Goal: Information Seeking & Learning: Learn about a topic

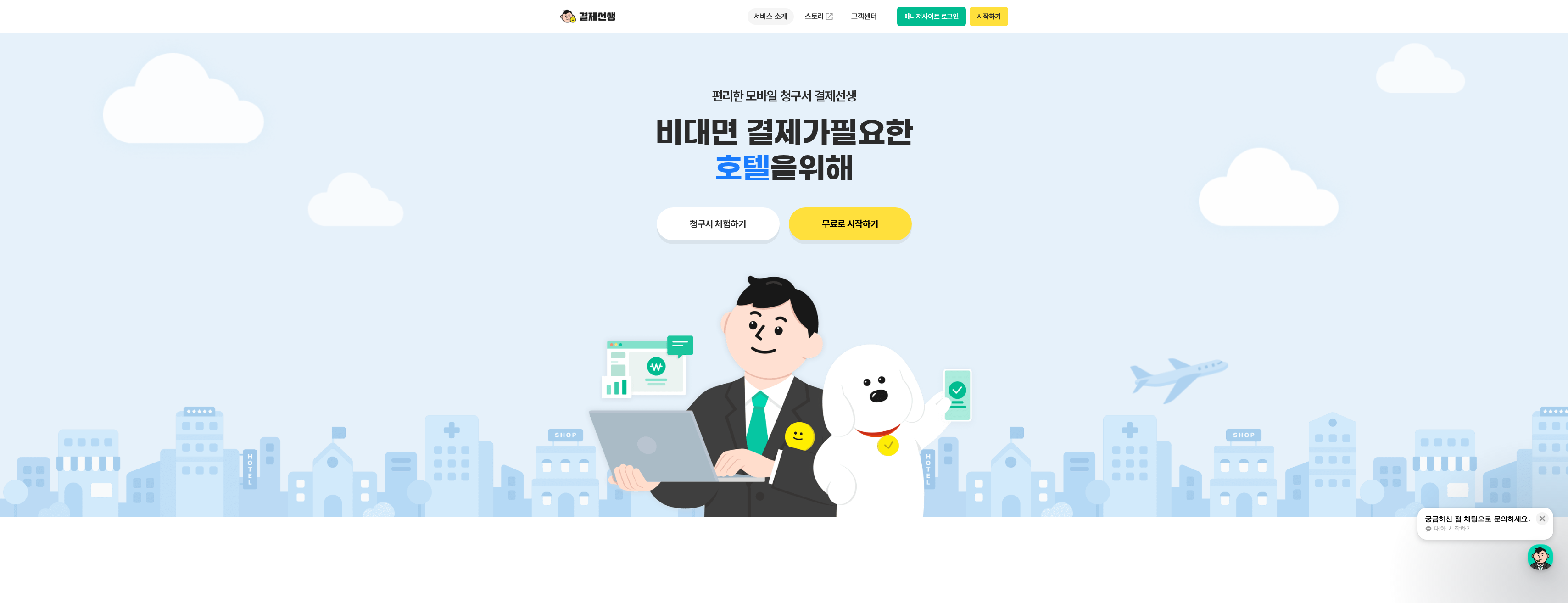
click at [757, 14] on p "서비스 소개" at bounding box center [770, 16] width 47 height 17
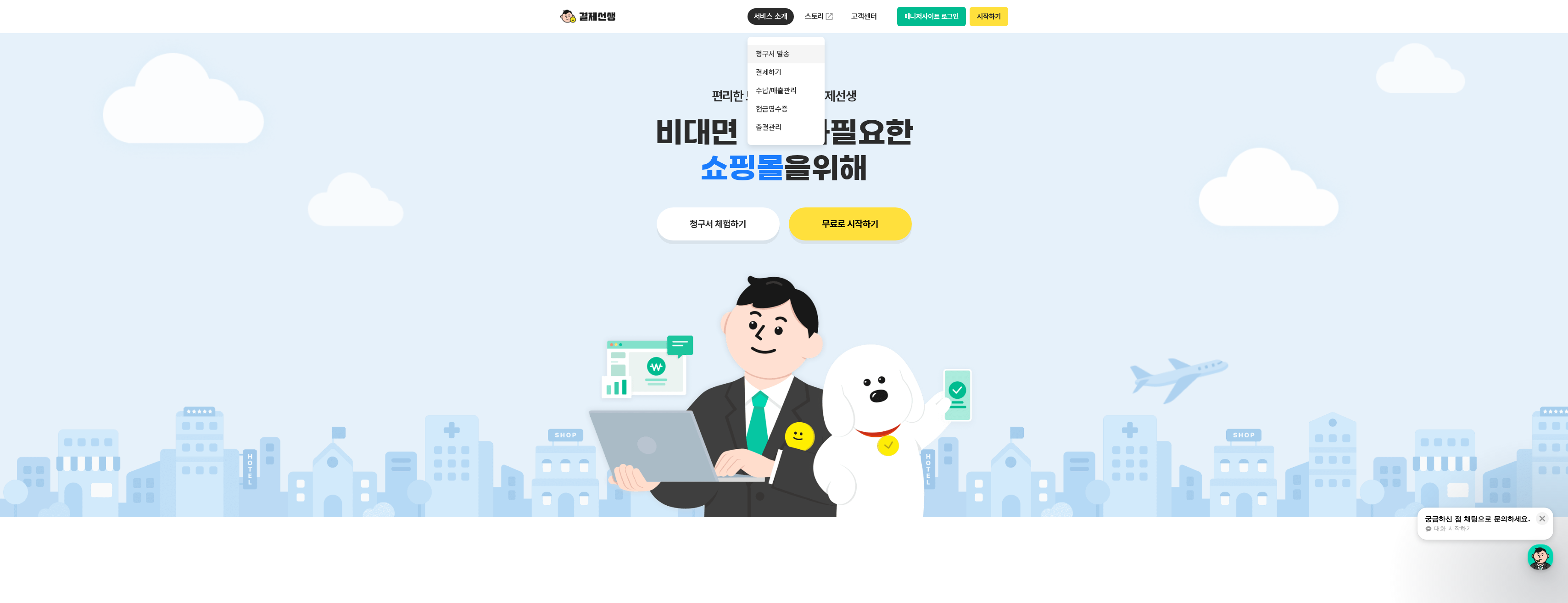
click at [781, 54] on link "청구서 발송" at bounding box center [786, 54] width 77 height 18
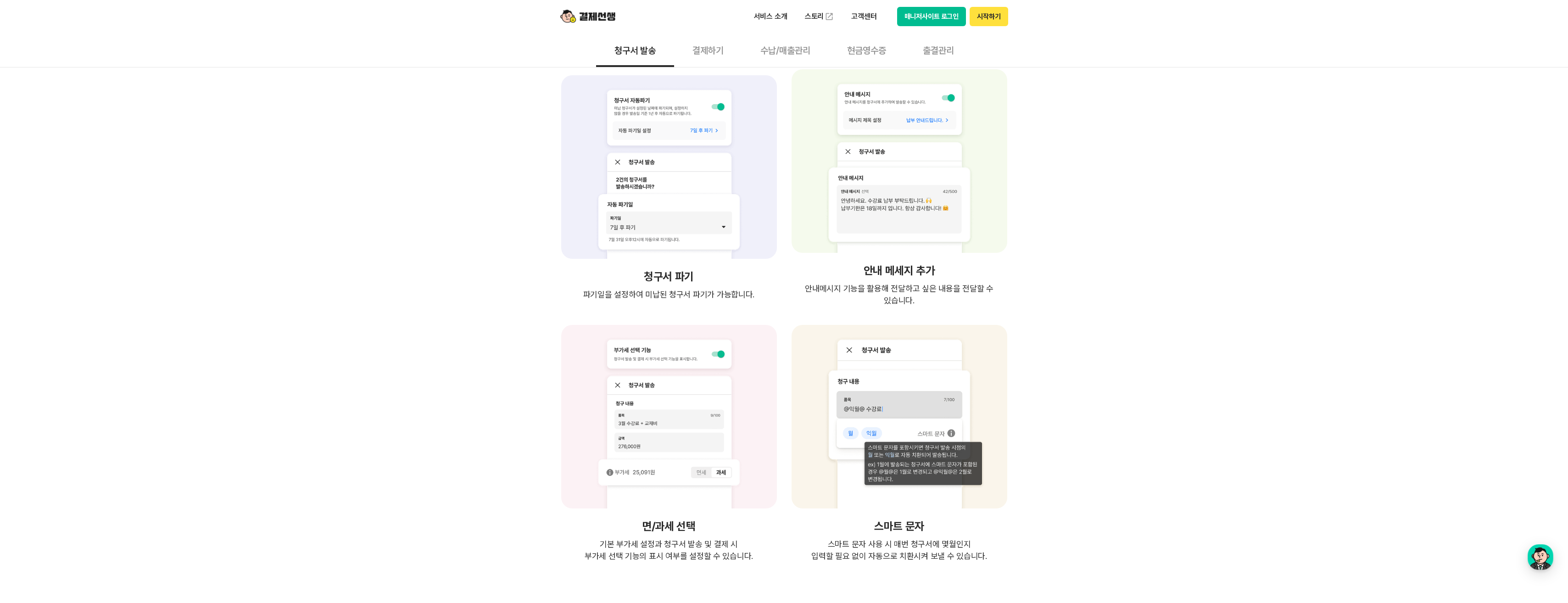
scroll to position [1559, 0]
click at [711, 54] on button "결제하기" at bounding box center [708, 50] width 68 height 34
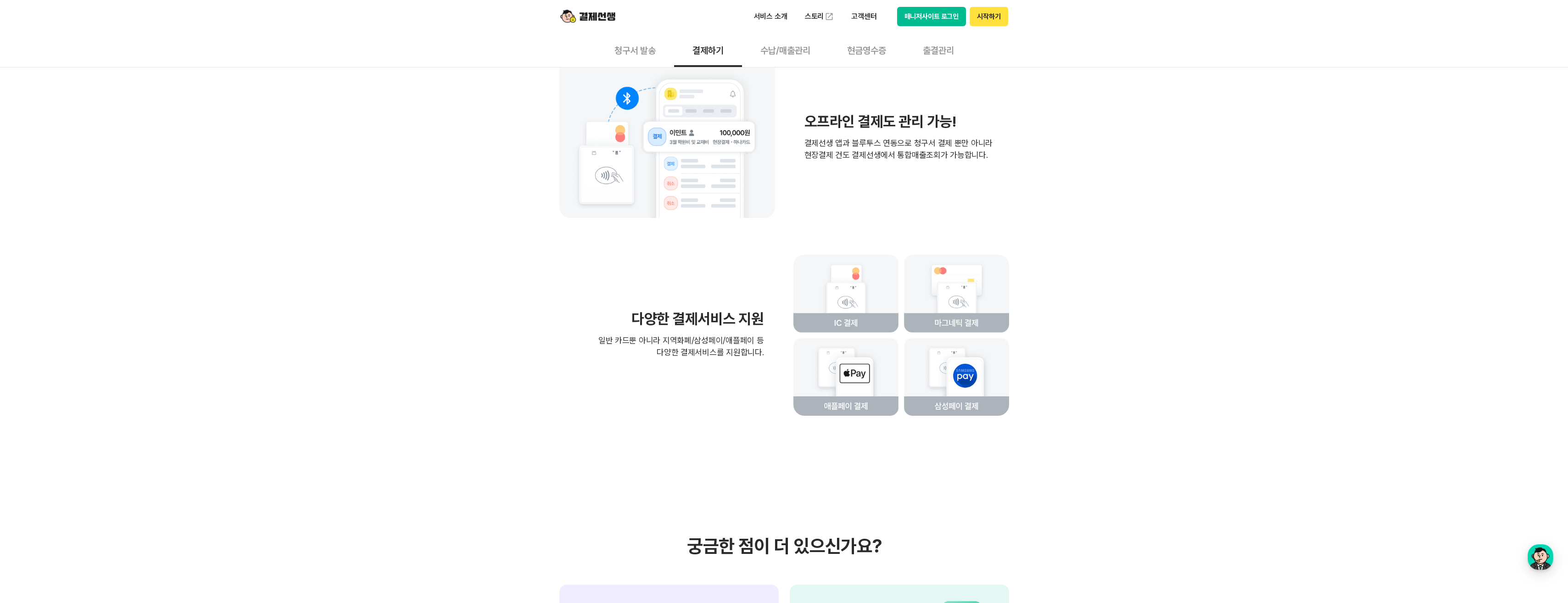
scroll to position [1881, 0]
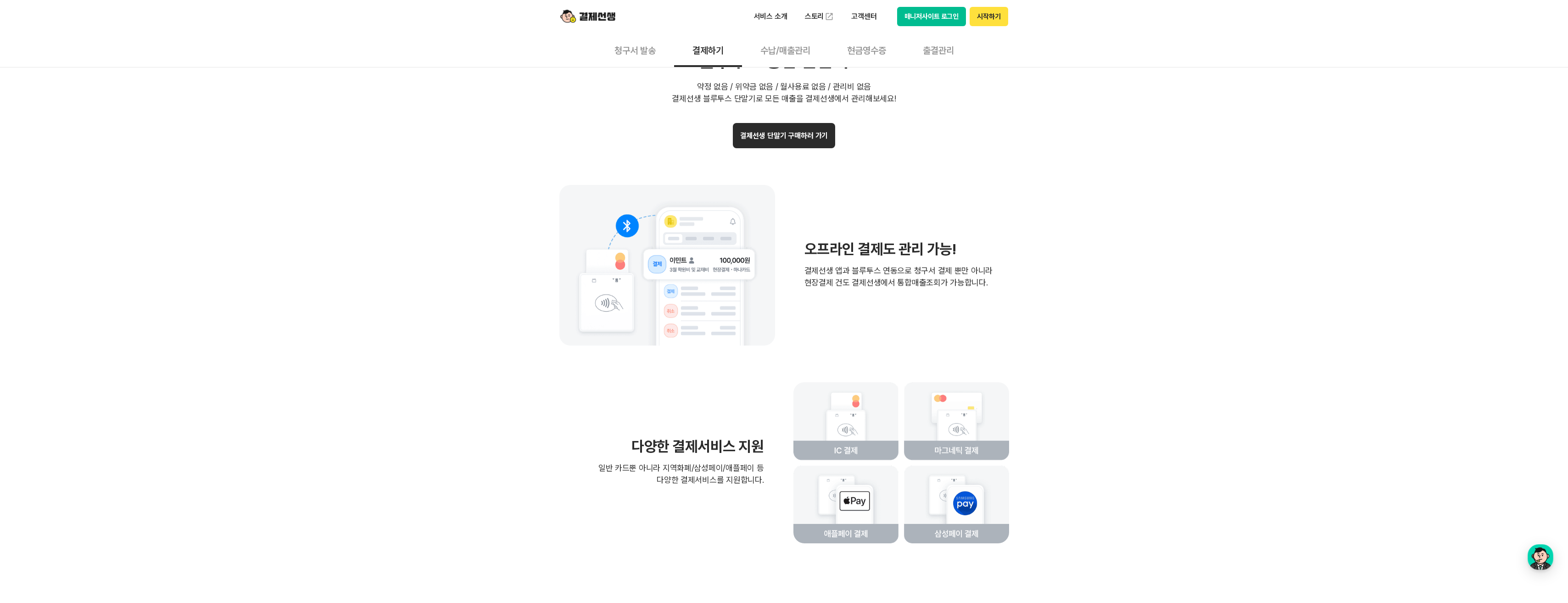
click at [787, 51] on button "수납/매출관리" at bounding box center [785, 50] width 87 height 34
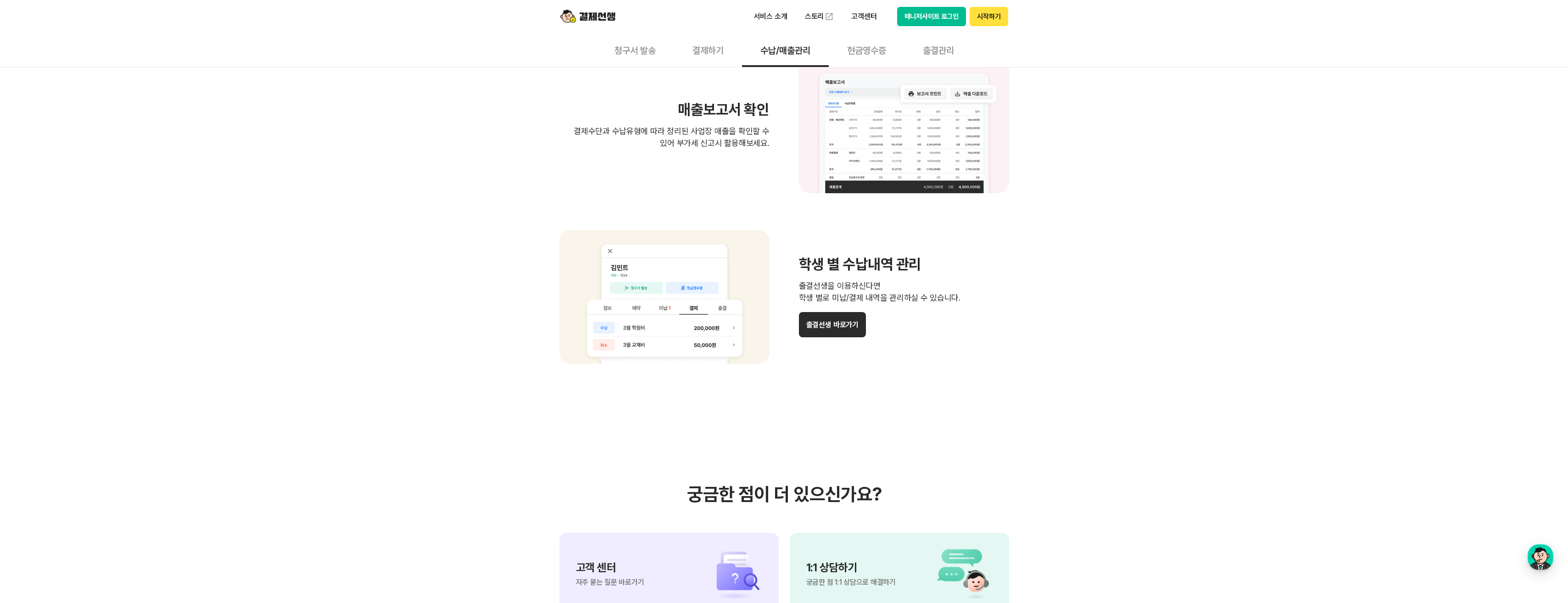
scroll to position [688, 0]
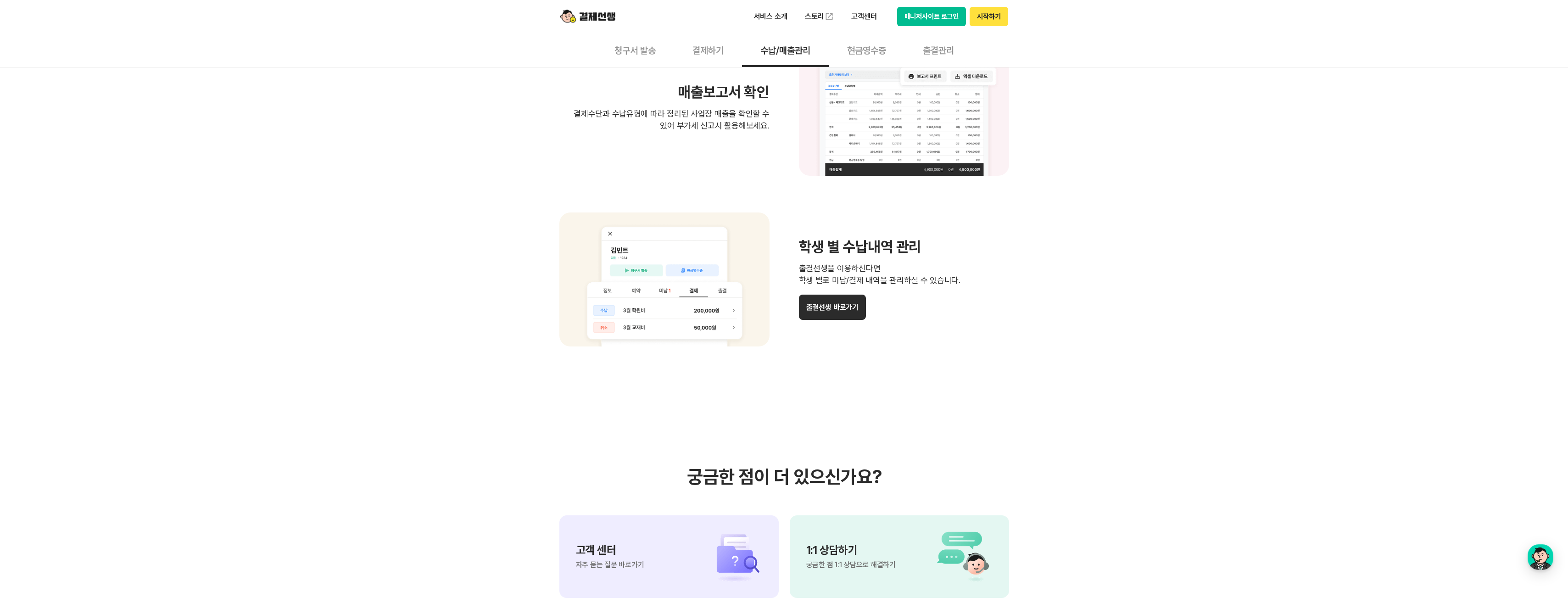
click at [858, 51] on button "현금영수증" at bounding box center [867, 50] width 76 height 34
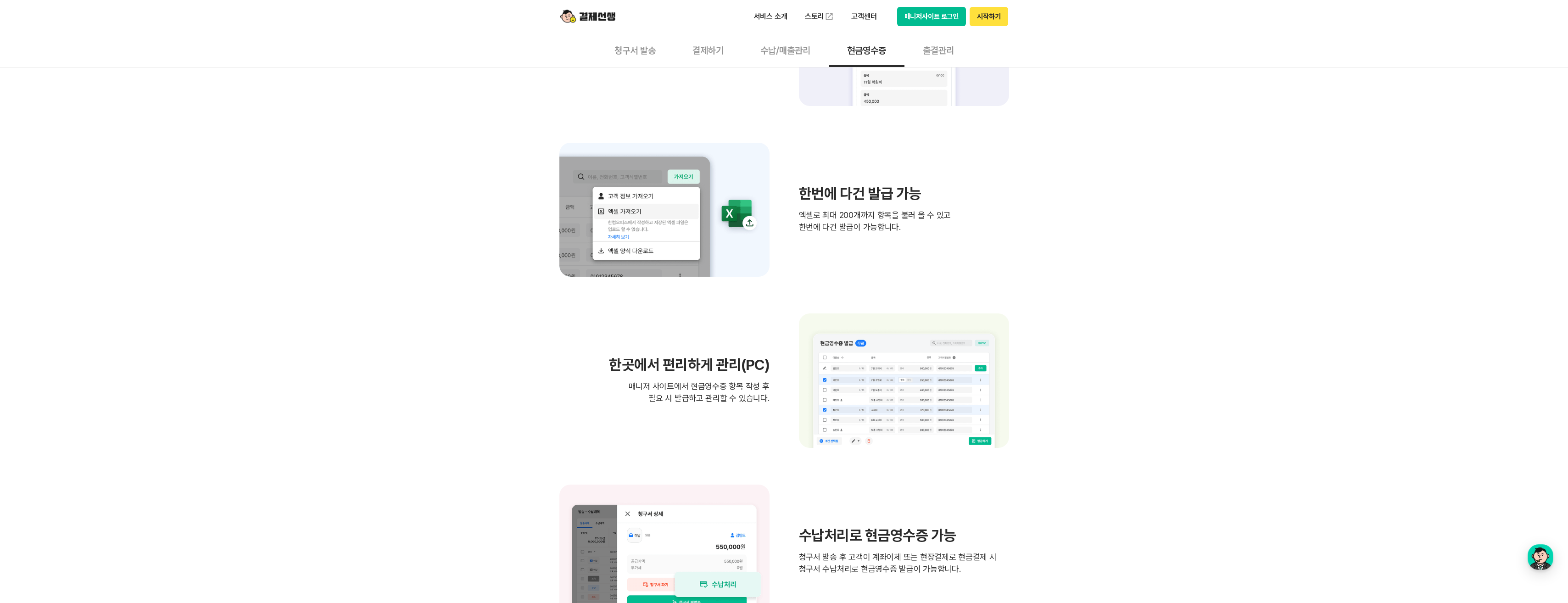
scroll to position [413, 0]
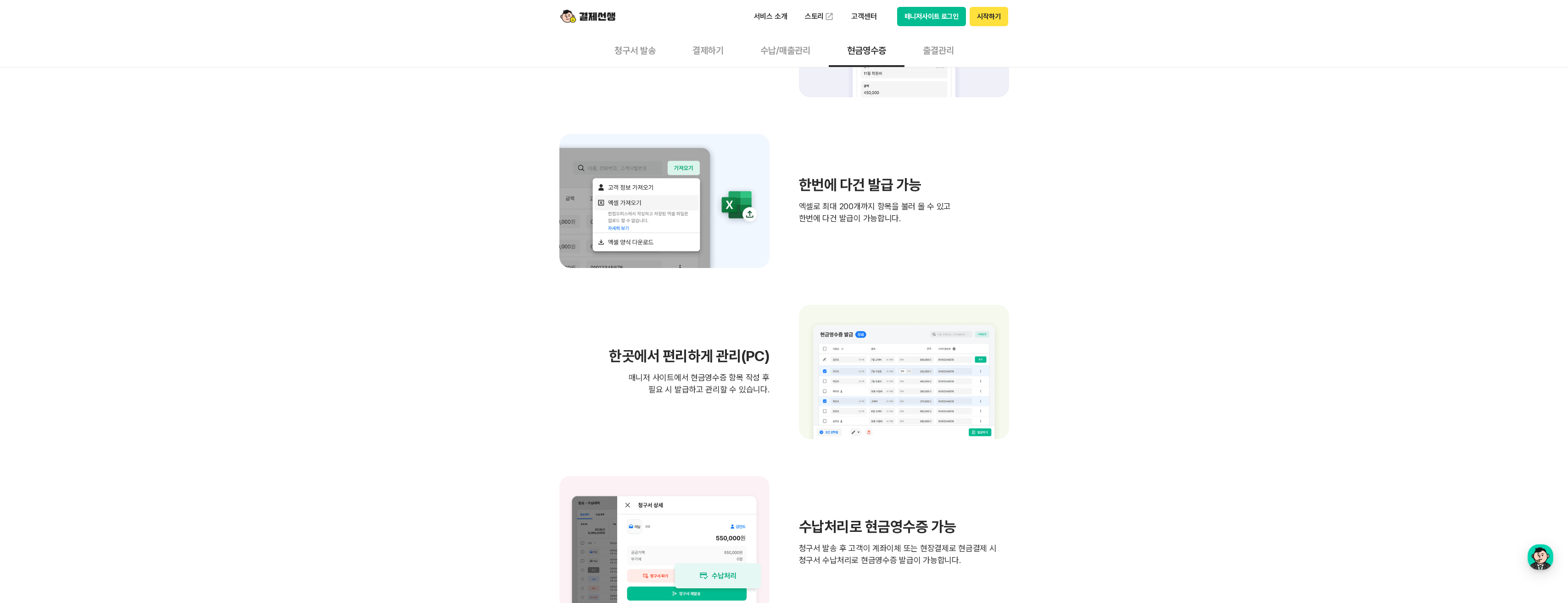
click at [952, 54] on button "출결관리" at bounding box center [938, 50] width 68 height 34
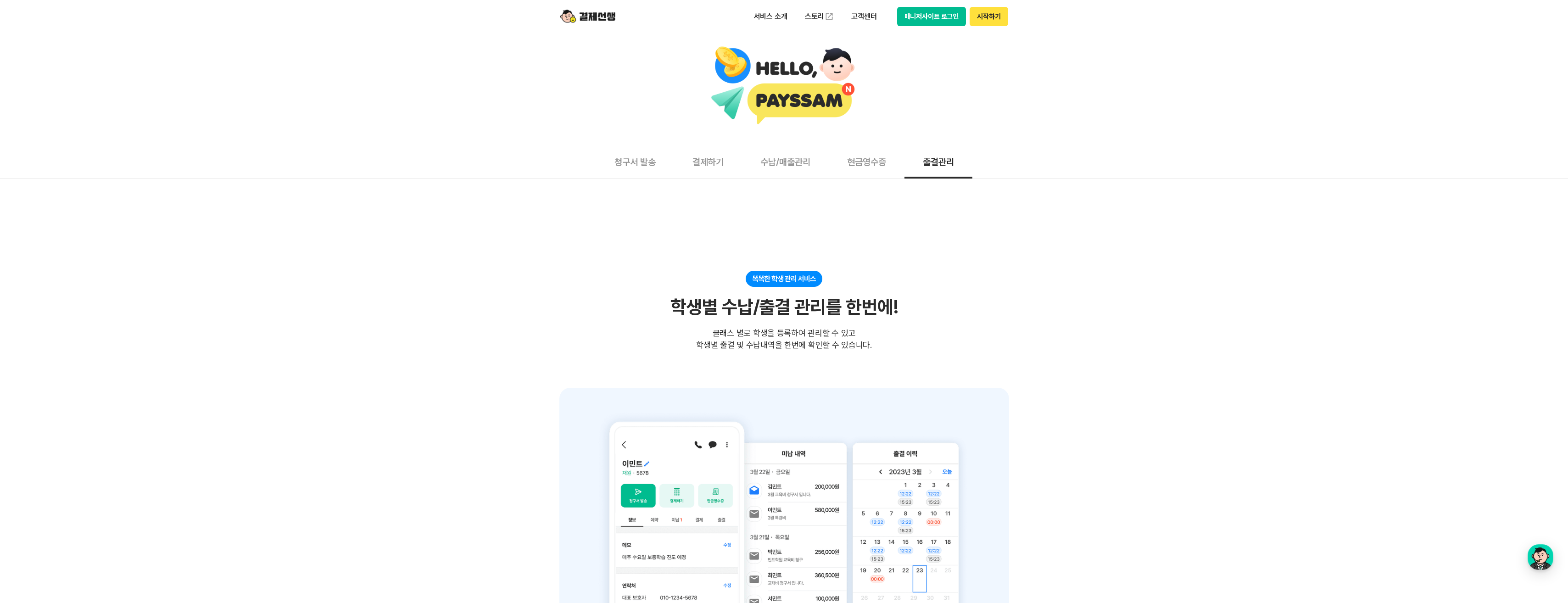
click at [937, 18] on button "매니저사이트 로그인" at bounding box center [931, 17] width 69 height 19
